Goal: Task Accomplishment & Management: Manage account settings

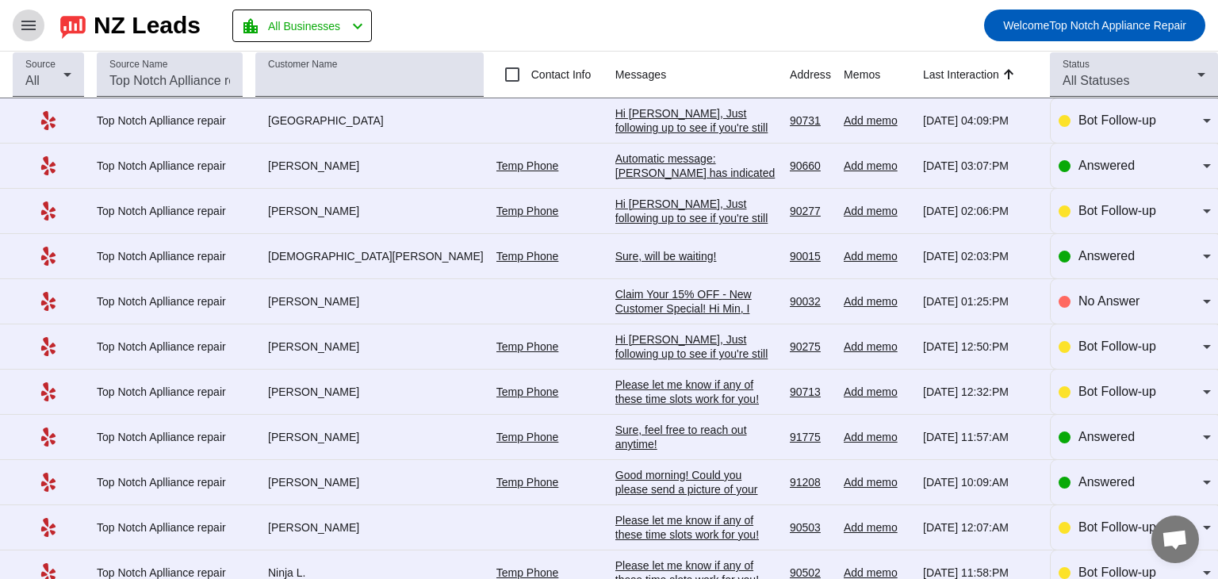
click at [32, 30] on mat-icon "menu" at bounding box center [28, 25] width 19 height 19
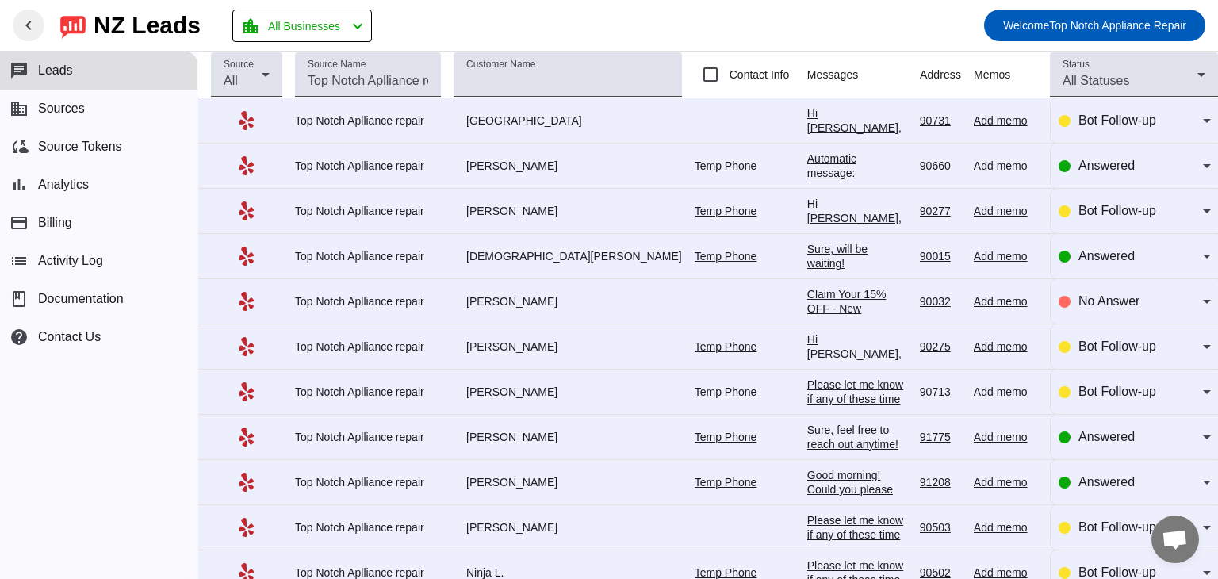
click at [136, 14] on div "NZ Leads" at bounding box center [147, 25] width 107 height 22
click at [1138, 274] on div "Answered" at bounding box center [1135, 256] width 152 height 44
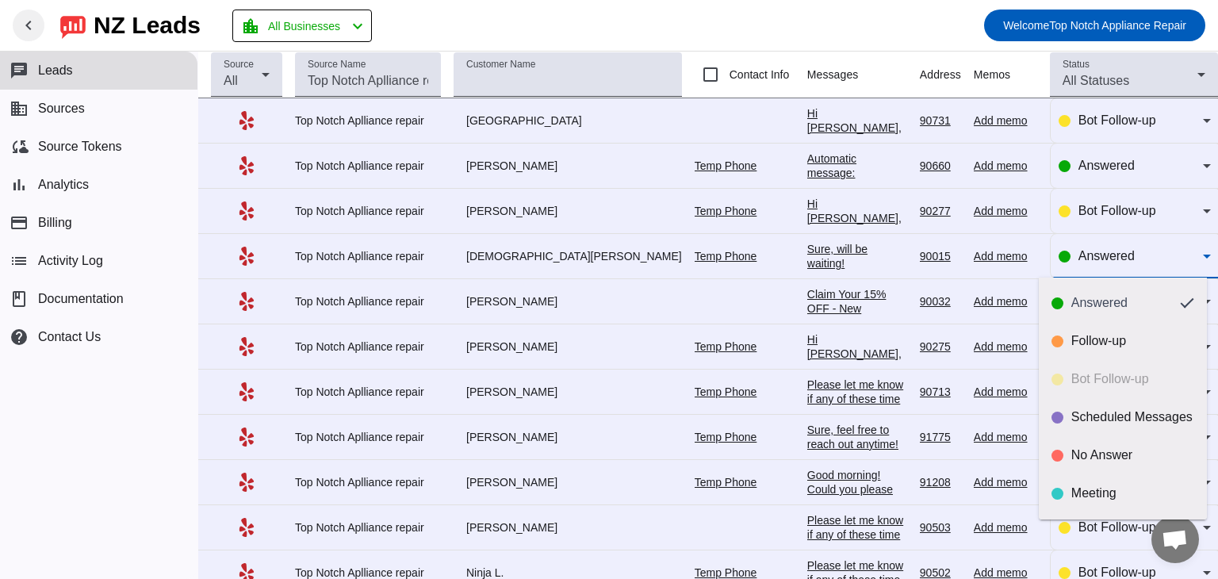
click at [948, 324] on div at bounding box center [609, 289] width 1218 height 579
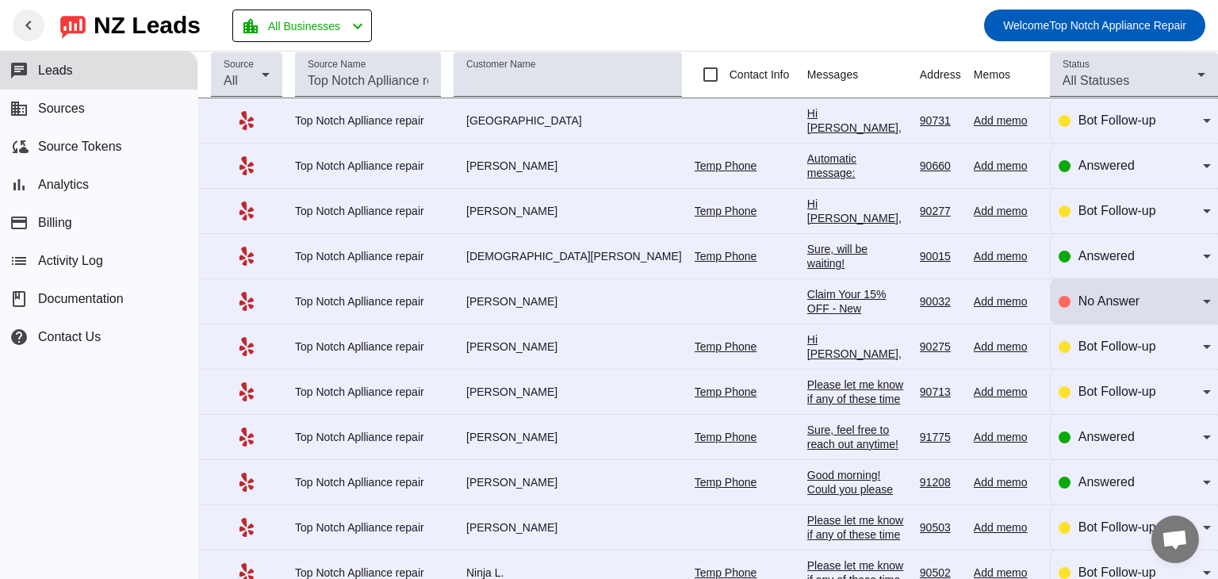
click at [1098, 310] on div "No Answer" at bounding box center [1135, 301] width 152 height 44
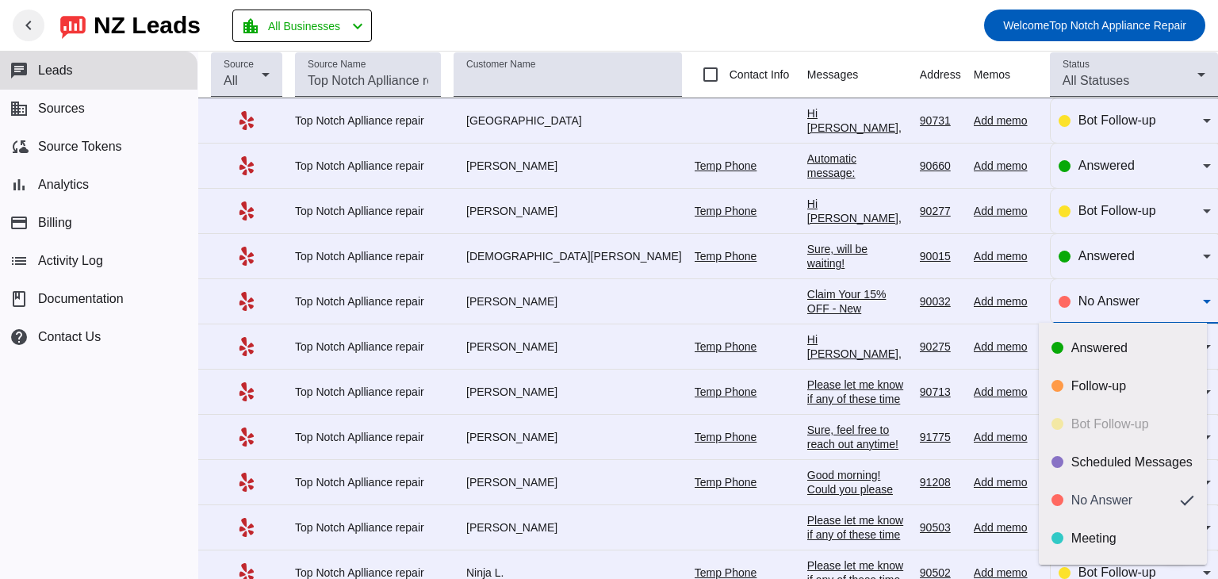
click at [6, 544] on div at bounding box center [609, 289] width 1218 height 579
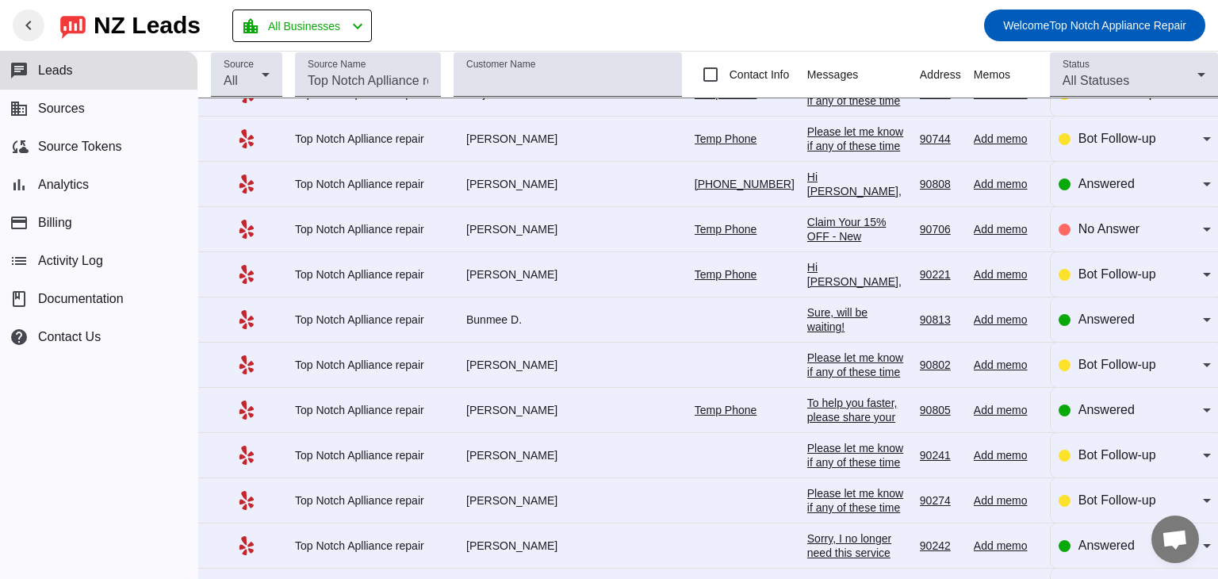
scroll to position [193, 0]
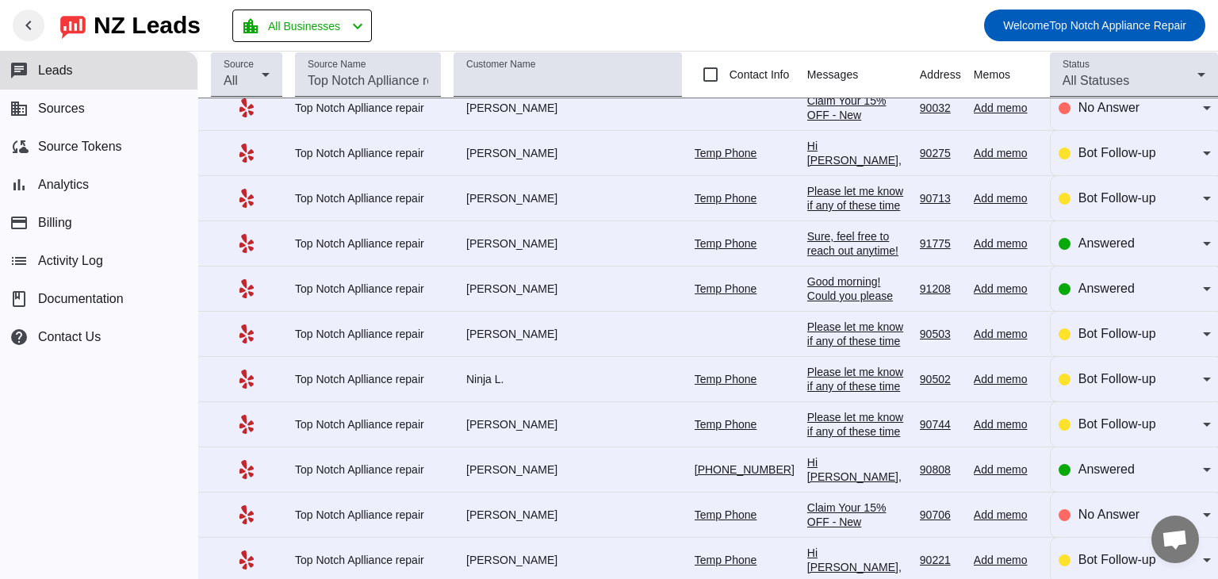
click at [102, 15] on div "NZ Leads" at bounding box center [147, 25] width 107 height 22
click at [70, 10] on mat-toolbar-row "chevron_left [GEOGRAPHIC_DATA] Leads location_city All Businesses chevron_left …" at bounding box center [609, 25] width 1218 height 51
click at [86, 261] on span "Activity Log" at bounding box center [70, 261] width 65 height 14
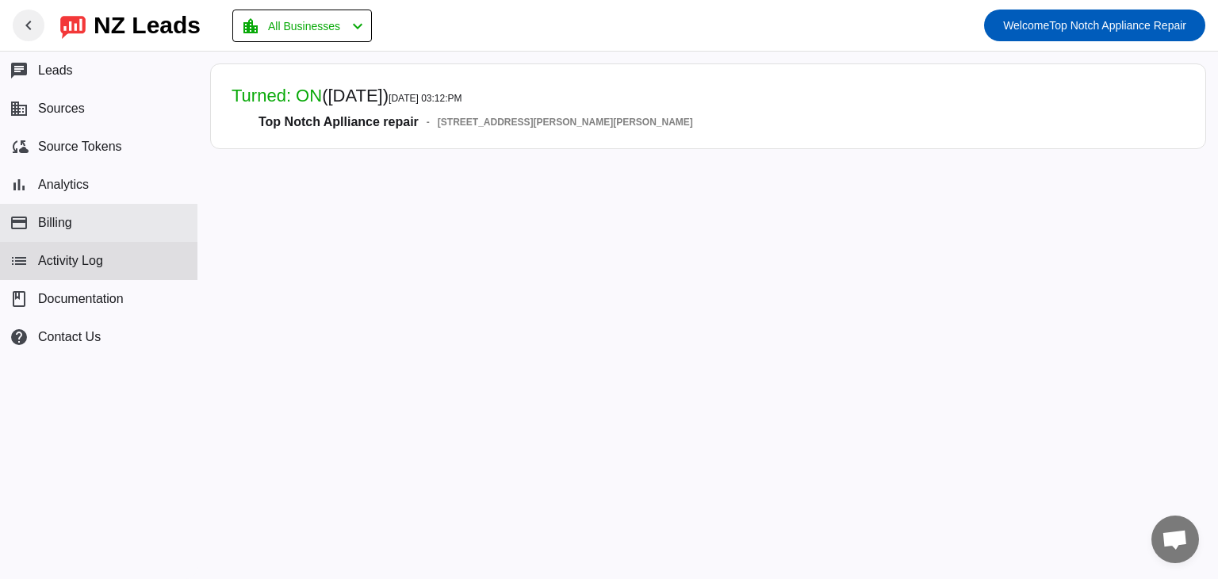
click at [66, 226] on span "Billing" at bounding box center [55, 223] width 34 height 14
